Goal: Task Accomplishment & Management: Use online tool/utility

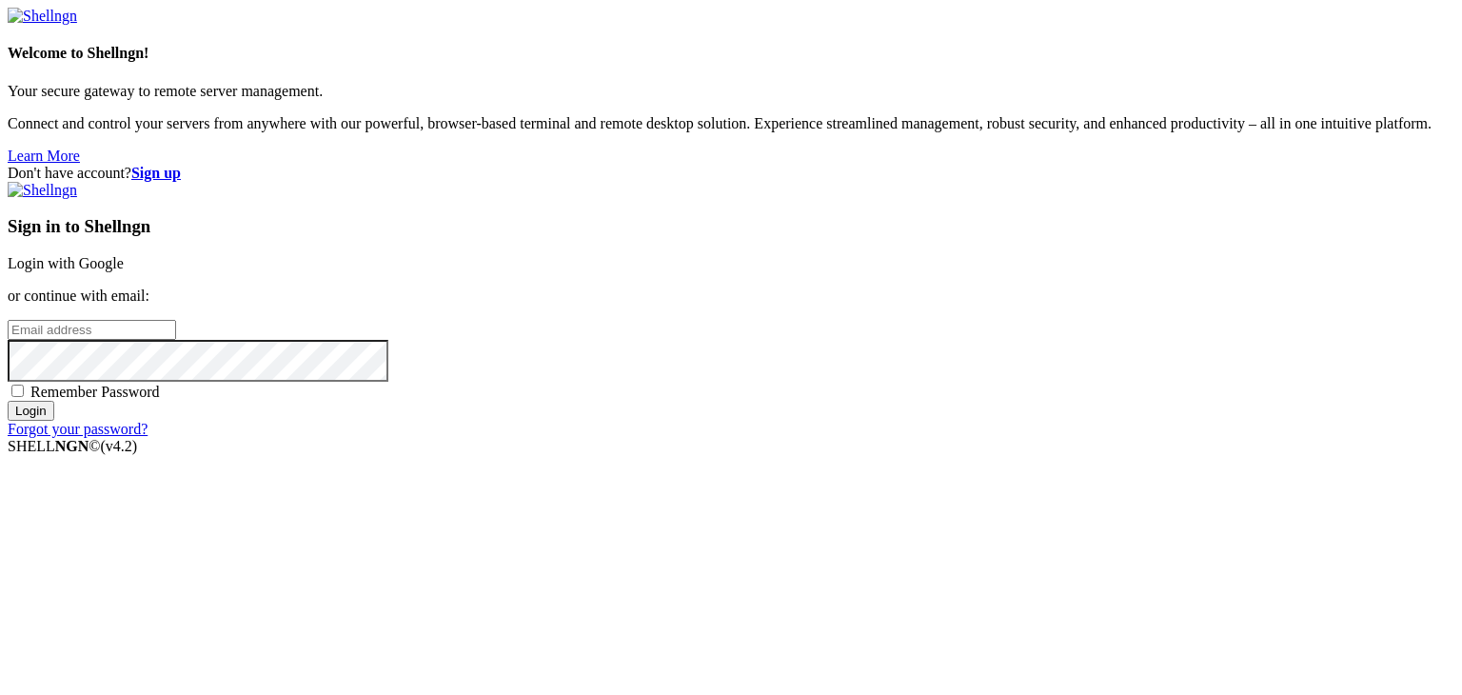
type input "[EMAIL_ADDRESS][DOMAIN_NAME]"
click at [54, 421] on input "Login" at bounding box center [31, 411] width 47 height 20
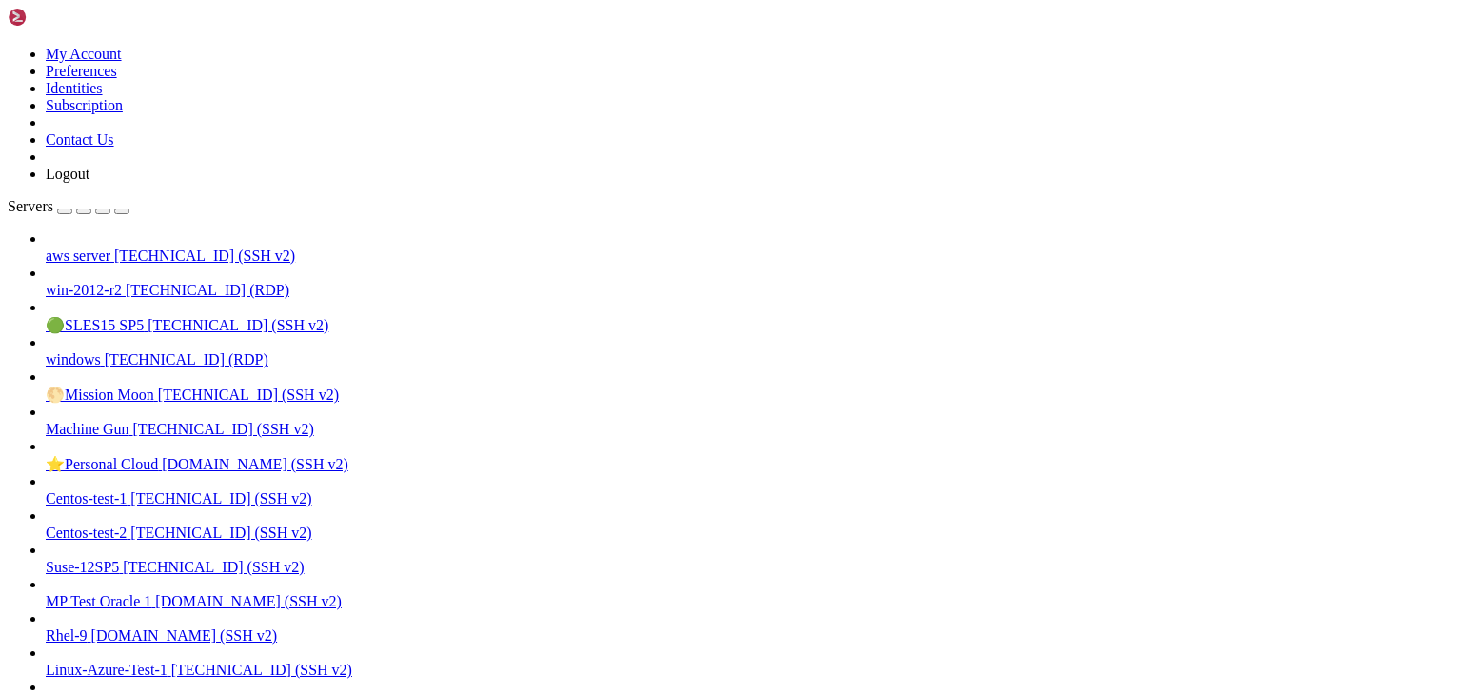
click at [89, 248] on span "aws server" at bounding box center [78, 256] width 65 height 16
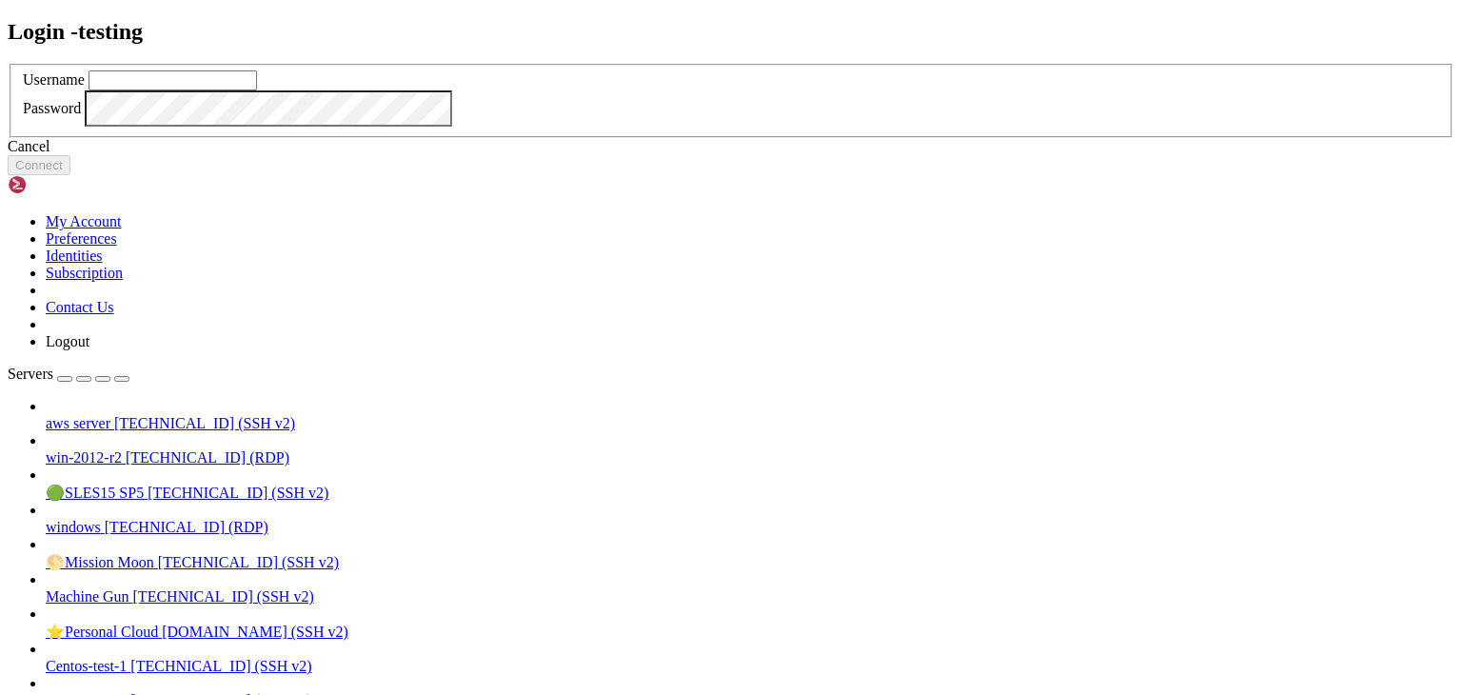
type input "[EMAIL_ADDRESS][DOMAIN_NAME]"
click at [70, 175] on button "Connect" at bounding box center [39, 165] width 63 height 20
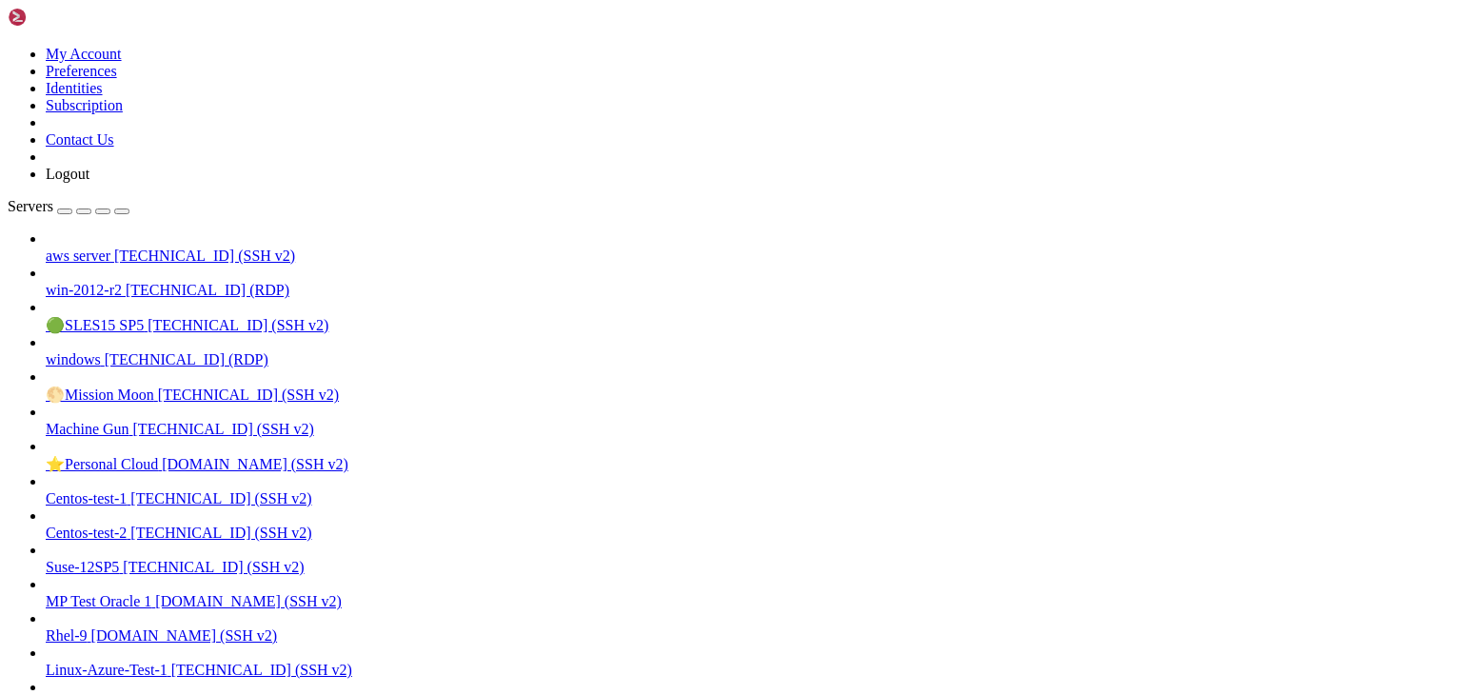
drag, startPoint x: 190, startPoint y: 1568, endPoint x: 456, endPoint y: 1620, distance: 270.7
click at [228, 23] on div "My Account Preferences Identities Subscription Contact Us Logout" at bounding box center [731, 95] width 1447 height 175
click at [8, 46] on icon at bounding box center [8, 46] width 0 height 0
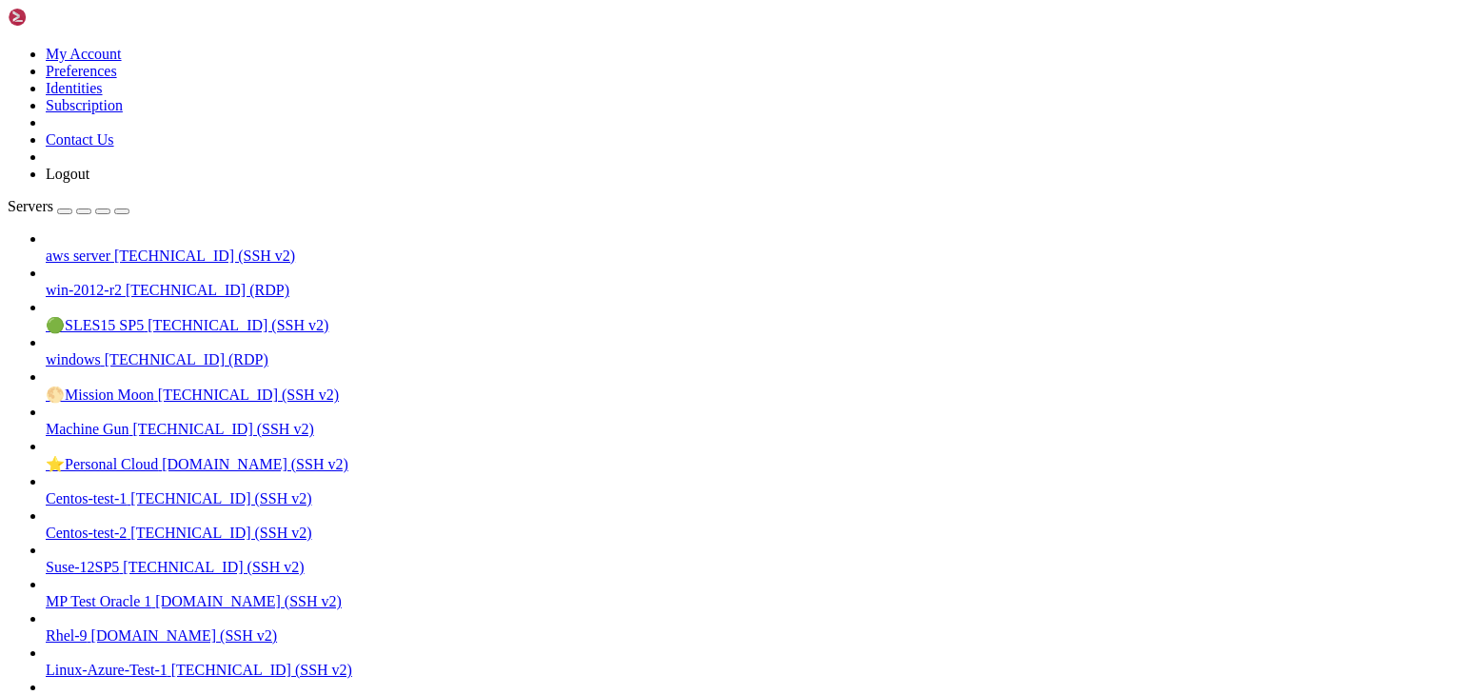
click at [89, 182] on link "Logout" at bounding box center [68, 174] width 44 height 16
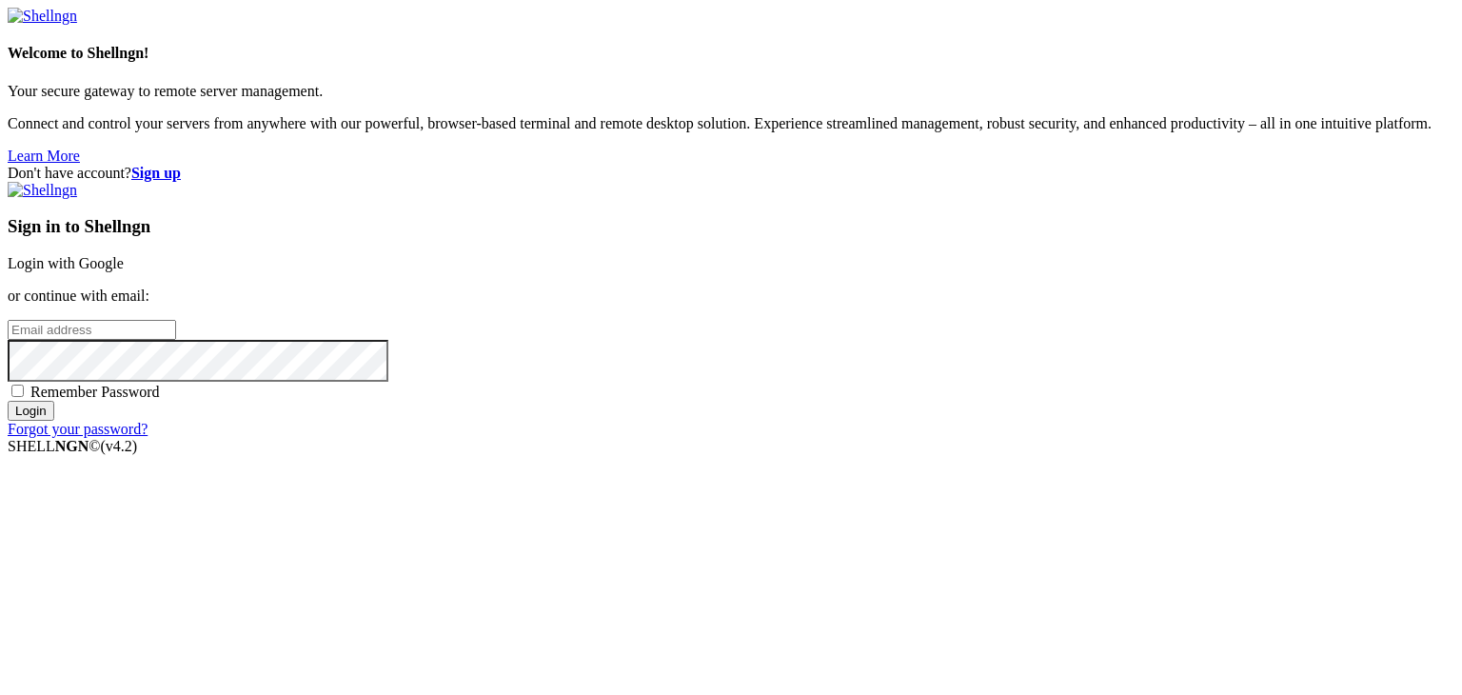
type input "[EMAIL_ADDRESS][DOMAIN_NAME]"
